Goal: Task Accomplishment & Management: Manage account settings

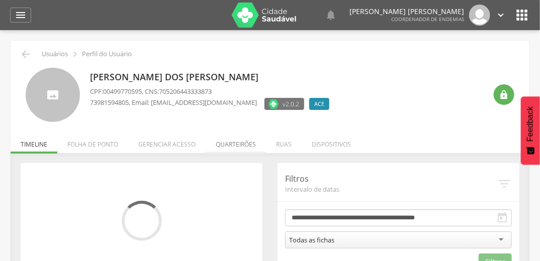
click at [216, 145] on li "Quarteirões" at bounding box center [236, 142] width 60 height 24
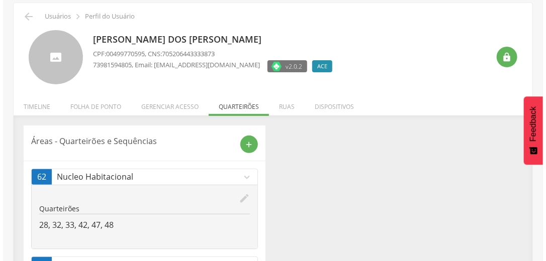
scroll to position [77, 0]
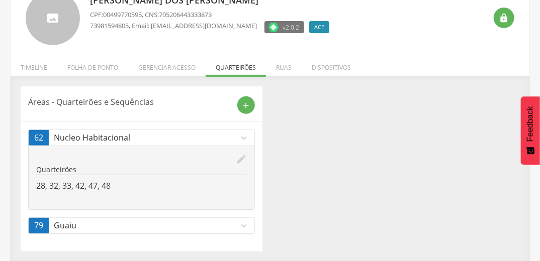
click at [236, 156] on icon "edit" at bounding box center [241, 159] width 11 height 11
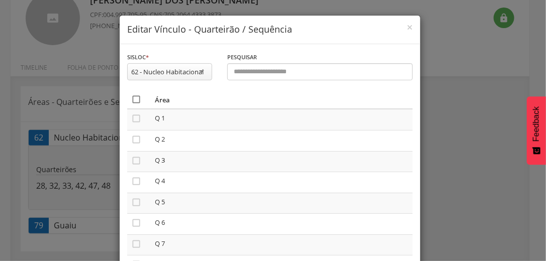
click at [131, 98] on icon "" at bounding box center [136, 100] width 10 height 10
click at [131, 98] on icon "" at bounding box center [136, 100] width 10 height 10
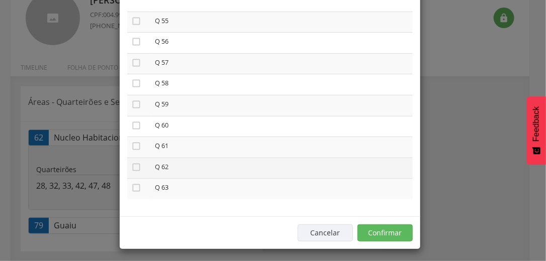
scroll to position [85, 0]
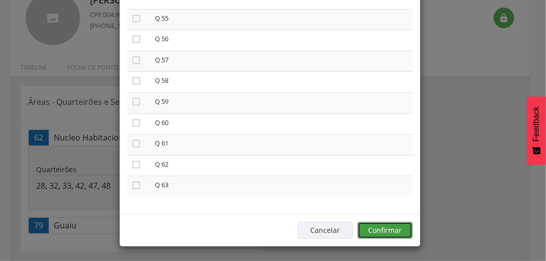
click at [369, 229] on button "Confirmar" at bounding box center [384, 230] width 55 height 17
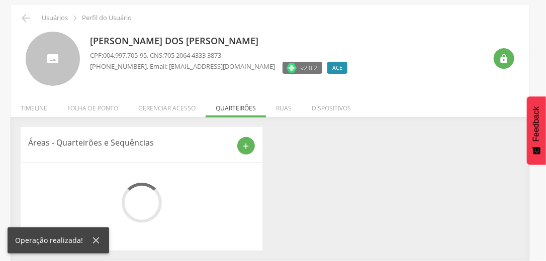
scroll to position [53, 0]
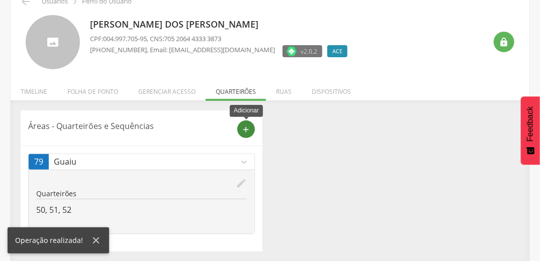
click at [245, 130] on icon "add" at bounding box center [246, 129] width 9 height 9
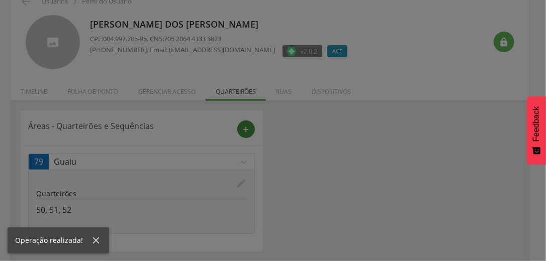
scroll to position [0, 0]
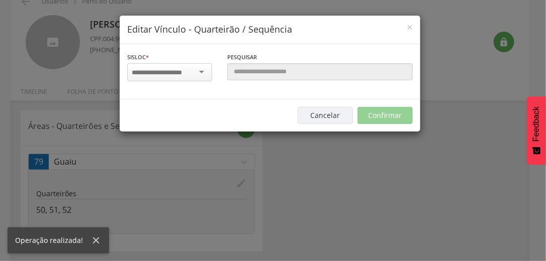
click at [188, 73] on input "select-one" at bounding box center [163, 72] width 63 height 9
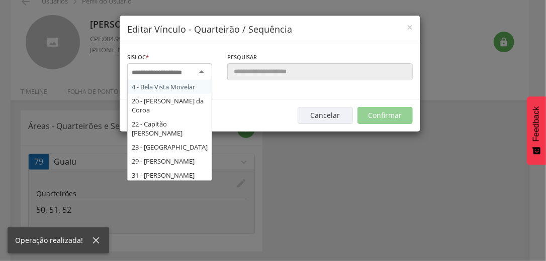
type input "*"
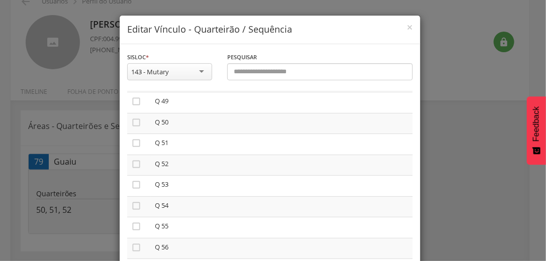
scroll to position [1046, 0]
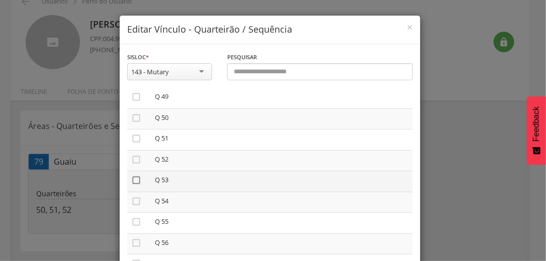
click at [135, 186] on icon "" at bounding box center [136, 180] width 10 height 10
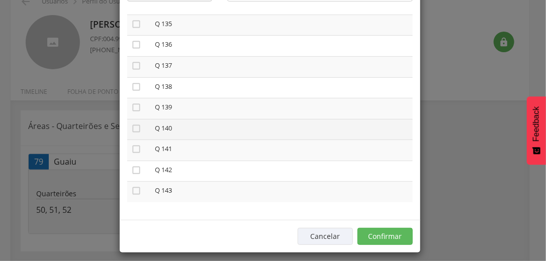
scroll to position [85, 0]
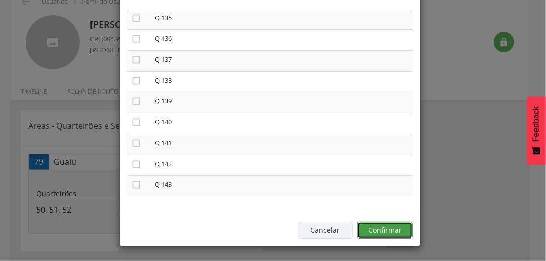
click at [396, 227] on button "Confirmar" at bounding box center [384, 230] width 55 height 17
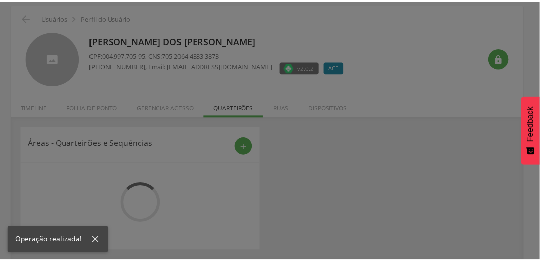
scroll to position [36, 0]
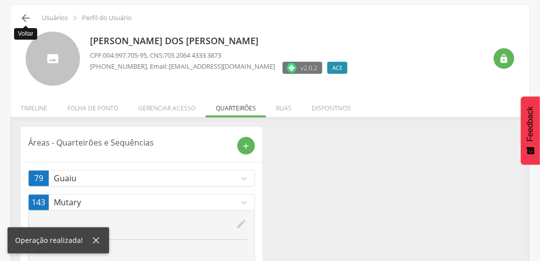
click at [25, 13] on icon "" at bounding box center [26, 18] width 12 height 12
